Goal: Information Seeking & Learning: Learn about a topic

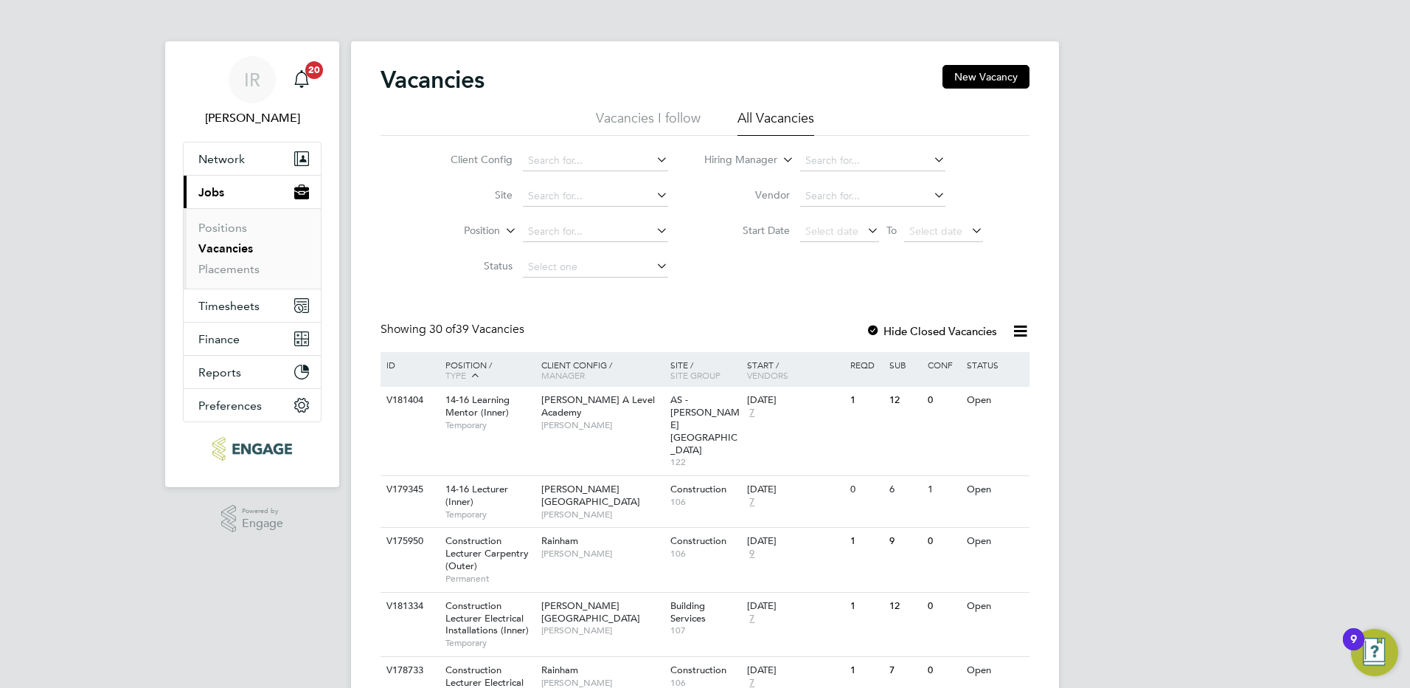
click at [653, 117] on li "Vacancies I follow" at bounding box center [648, 122] width 105 height 27
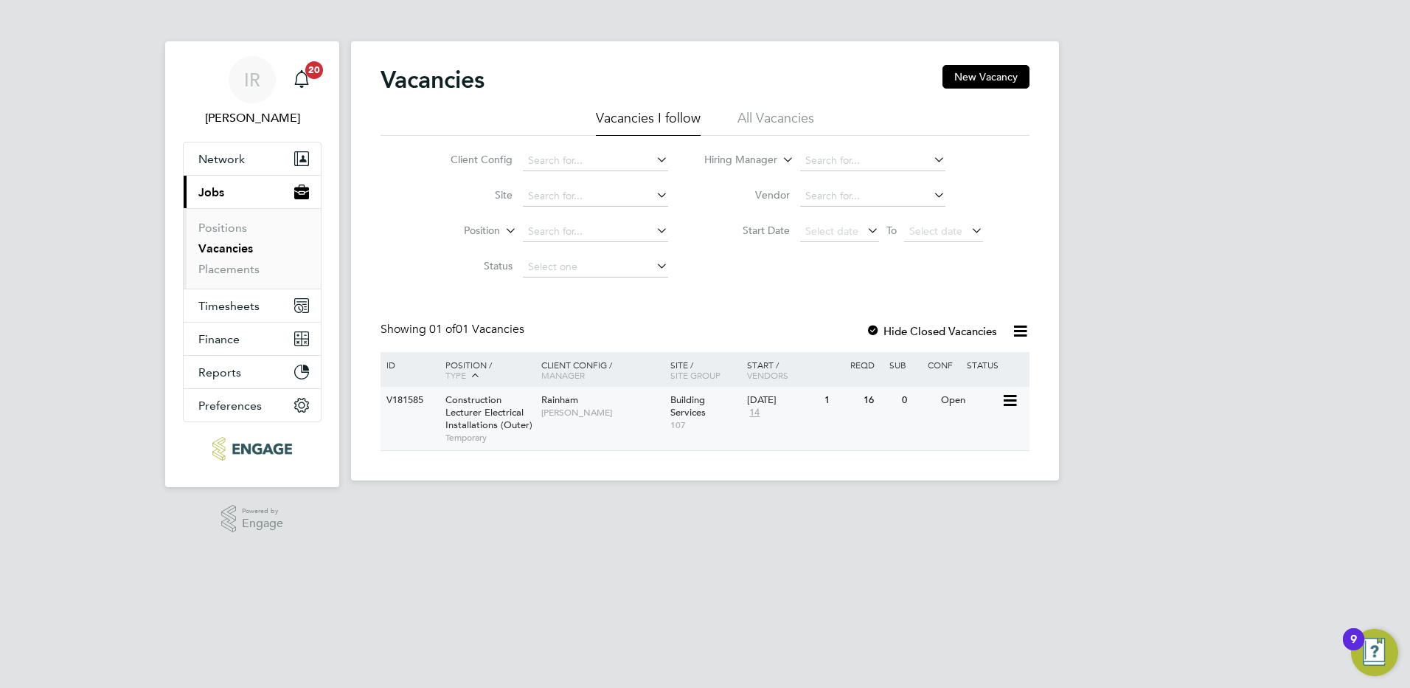
click at [516, 409] on span "Construction Lecturer Electrical Installations (Outer)" at bounding box center [489, 412] width 87 height 38
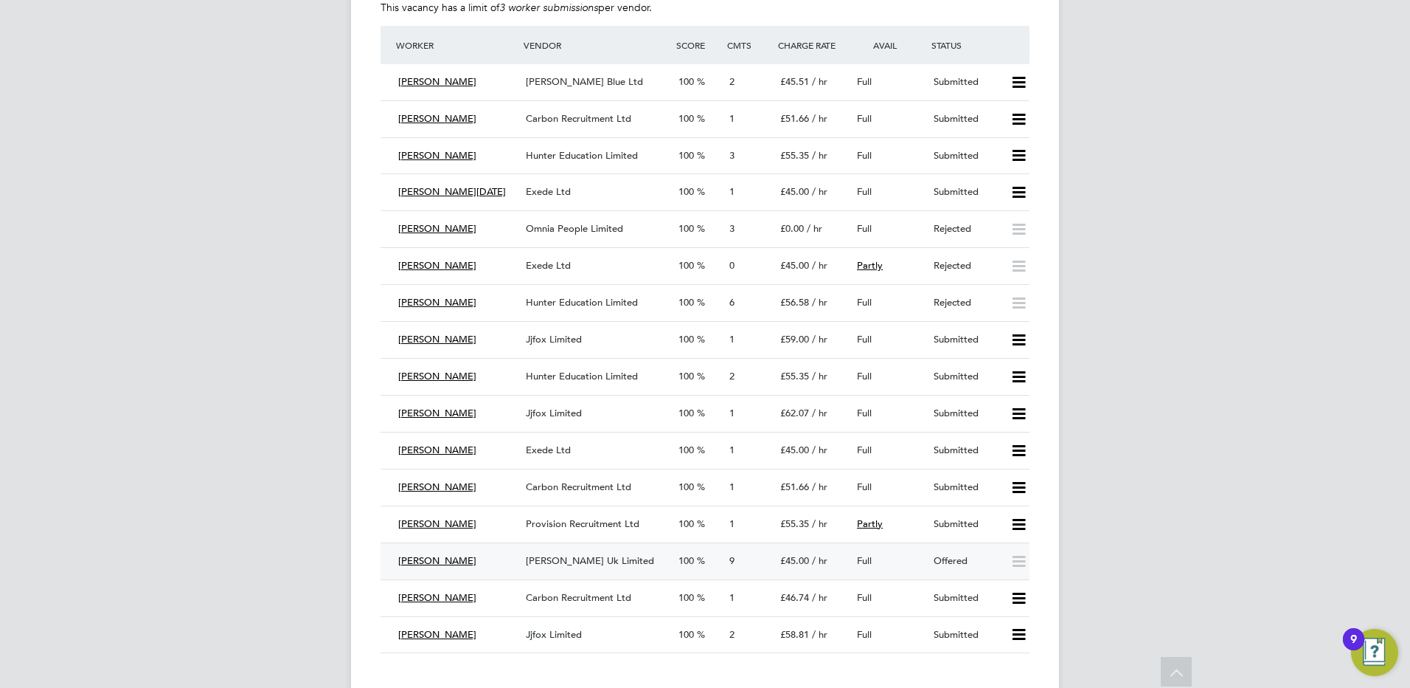
click at [561, 561] on span "Morgan Hunt Uk Limited" at bounding box center [590, 560] width 128 height 13
